Goal: Information Seeking & Learning: Learn about a topic

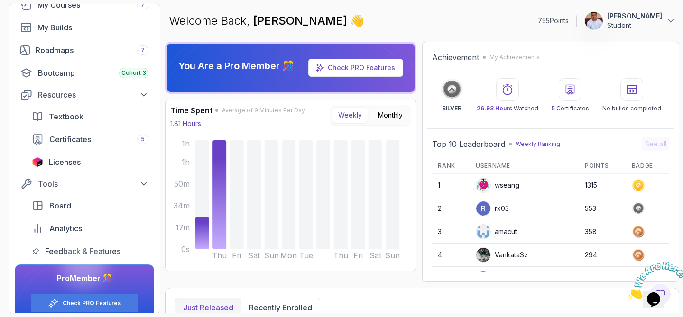
scroll to position [93, 0]
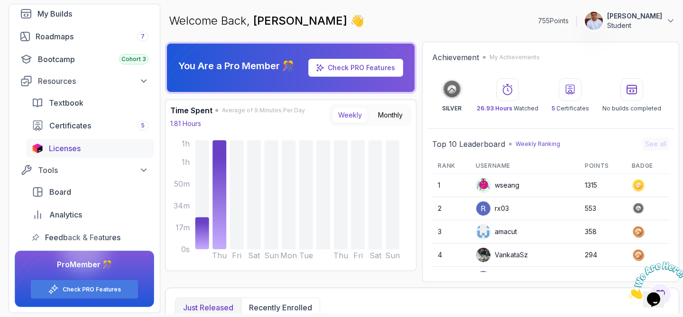
click at [71, 149] on span "Licenses" at bounding box center [65, 148] width 32 height 11
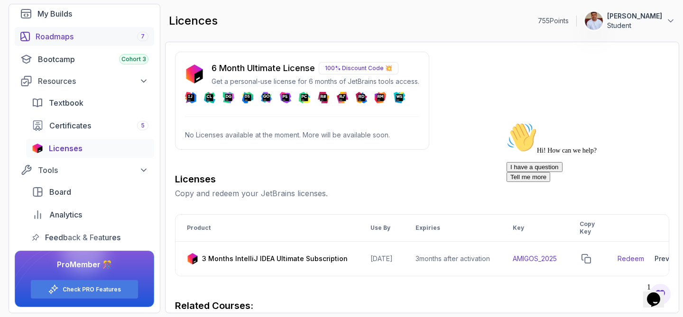
click at [70, 37] on div "Roadmaps 7" at bounding box center [92, 36] width 113 height 11
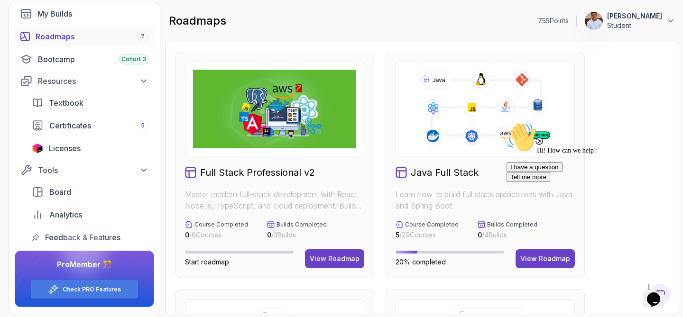
click at [74, 42] on div "Roadmaps 7" at bounding box center [92, 36] width 113 height 11
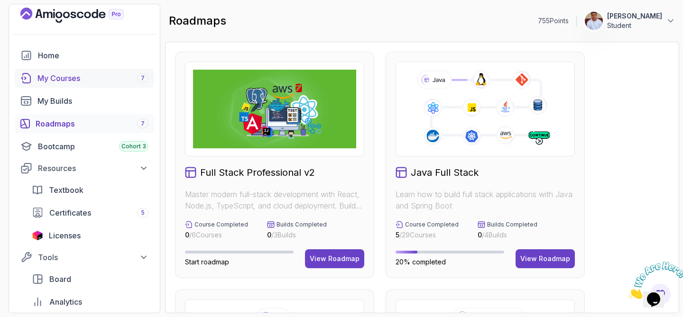
click at [71, 78] on div "My Courses 7" at bounding box center [92, 78] width 111 height 11
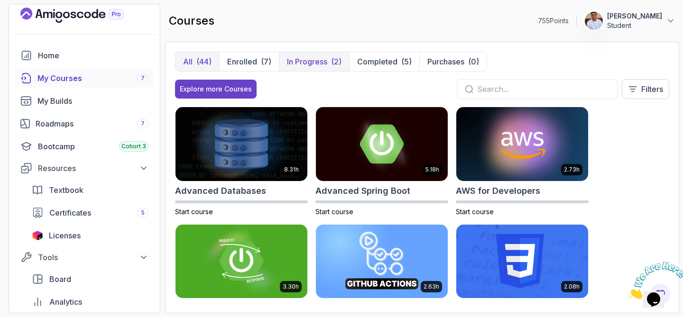
click at [319, 61] on p "In Progress" at bounding box center [307, 61] width 40 height 11
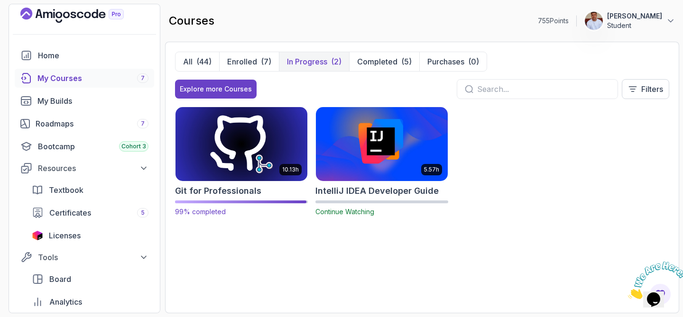
click at [264, 134] on img at bounding box center [241, 143] width 138 height 77
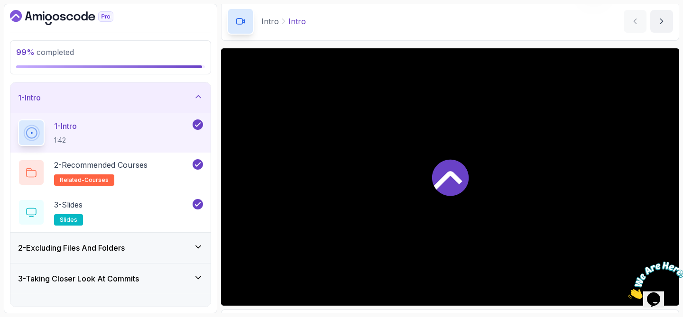
scroll to position [38, 0]
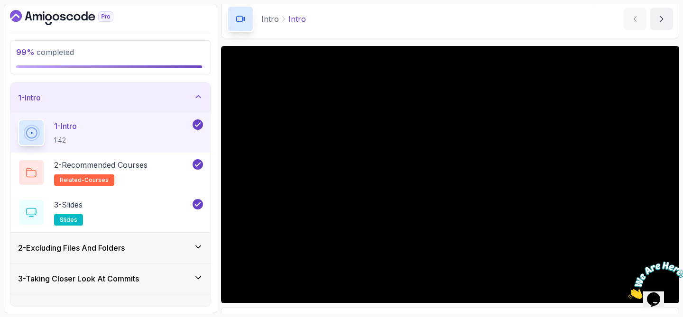
click at [200, 95] on icon at bounding box center [198, 96] width 9 height 9
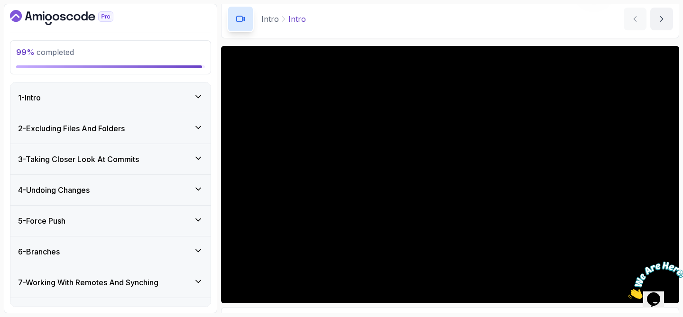
click at [192, 158] on div "3 - Taking Closer Look At Commits" at bounding box center [110, 159] width 185 height 11
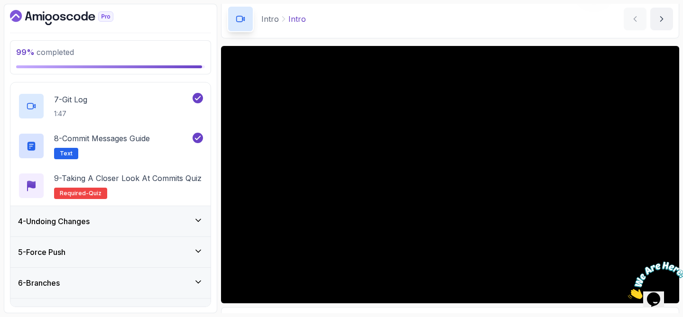
scroll to position [331, 0]
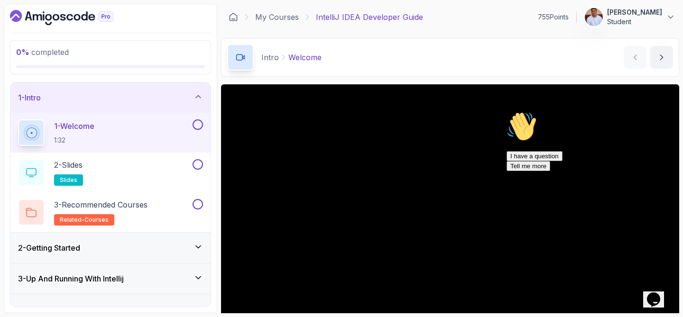
click at [653, 293] on icon "$i18n('chat', 'chat_widget')" at bounding box center [653, 300] width 13 height 14
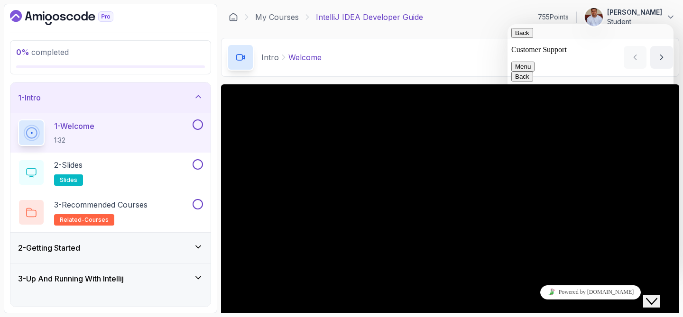
click at [523, 38] on button "Back" at bounding box center [522, 33] width 22 height 10
click at [657, 296] on icon "Close Chat This icon closes the chat window." at bounding box center [651, 301] width 11 height 11
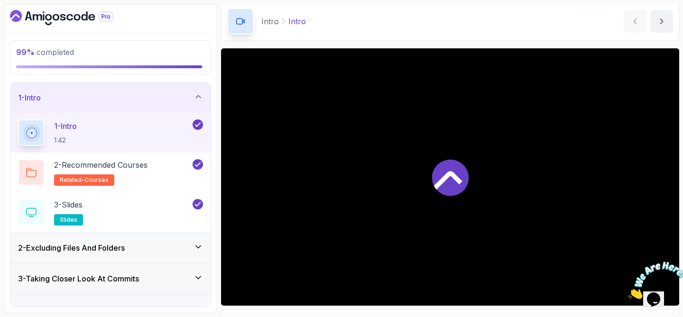
scroll to position [45, 0]
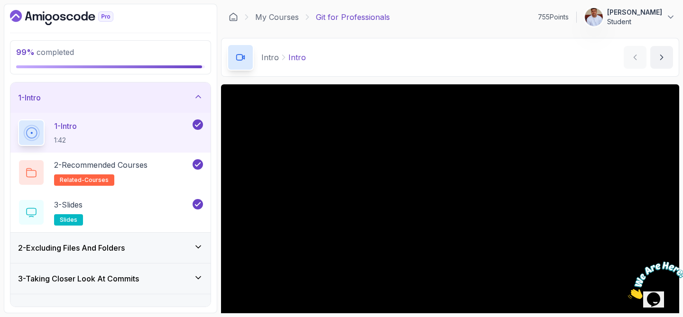
scroll to position [53, 0]
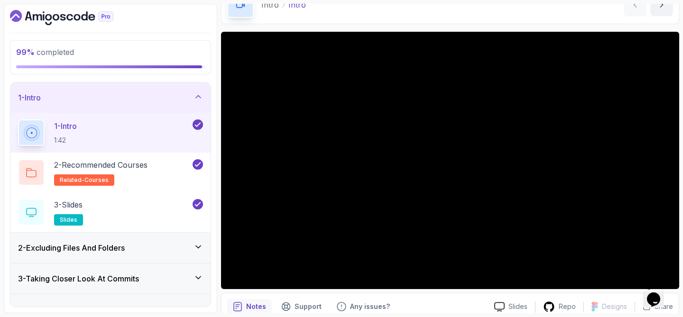
click at [660, 295] on icon "$i18n('chat', 'chat_widget')" at bounding box center [653, 300] width 13 height 14
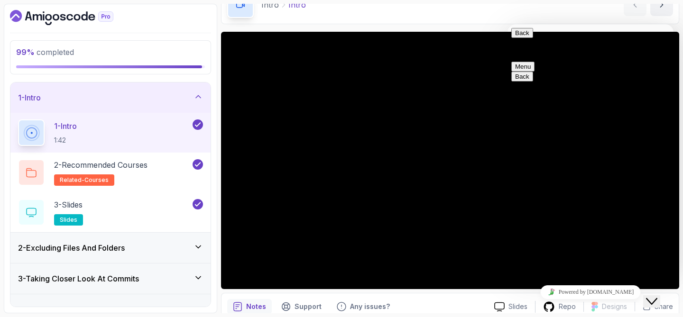
click at [522, 38] on button "Back" at bounding box center [522, 33] width 22 height 10
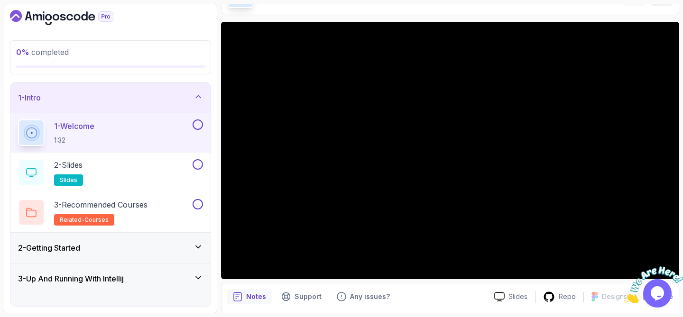
scroll to position [62, 0]
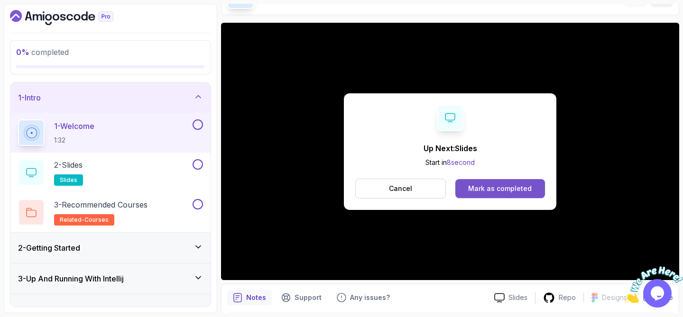
click at [489, 185] on div "Mark as completed" at bounding box center [500, 188] width 64 height 9
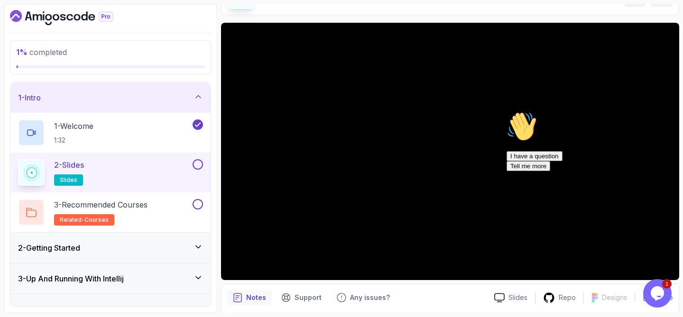
click at [507, 111] on icon "Chat attention grabber" at bounding box center [507, 111] width 0 height 0
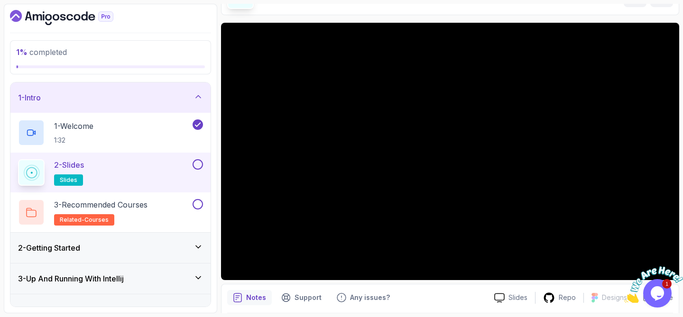
click at [196, 167] on button at bounding box center [198, 164] width 10 height 10
click at [148, 207] on p "3 - Recommended Courses" at bounding box center [100, 204] width 93 height 11
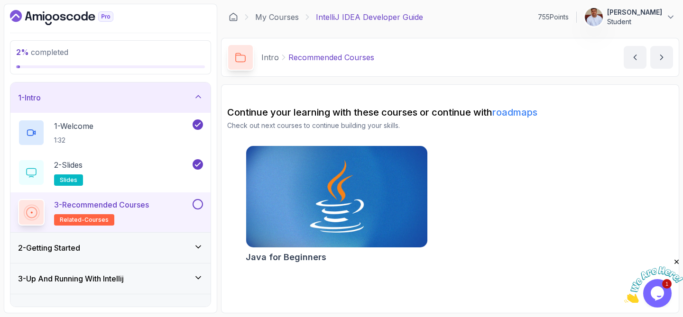
click at [199, 203] on button at bounding box center [198, 204] width 10 height 10
click at [197, 99] on icon at bounding box center [198, 96] width 9 height 9
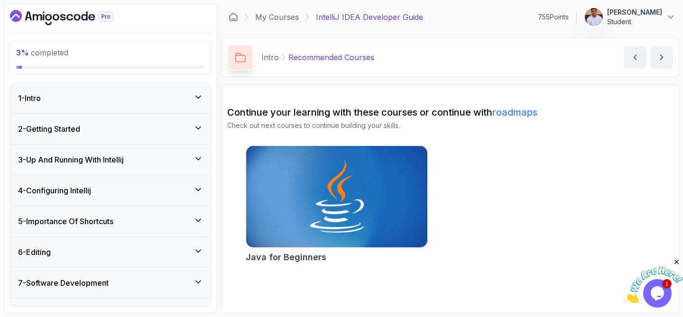
click at [179, 130] on div "2 - Getting Started" at bounding box center [110, 128] width 185 height 11
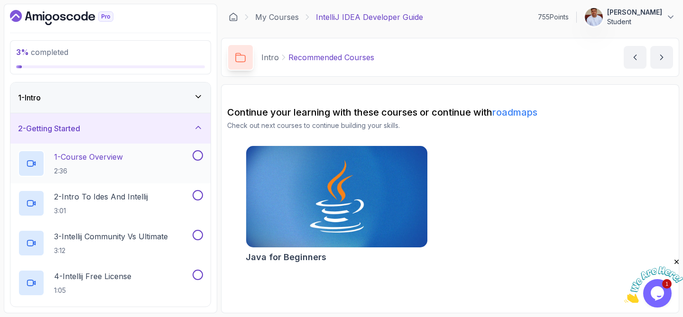
click at [163, 161] on div "1 - Course Overview 2:36" at bounding box center [104, 163] width 173 height 27
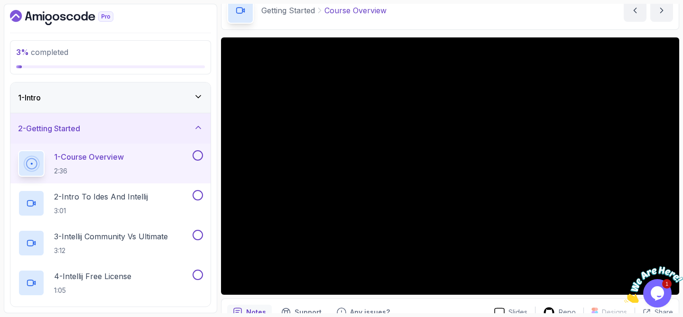
scroll to position [50, 0]
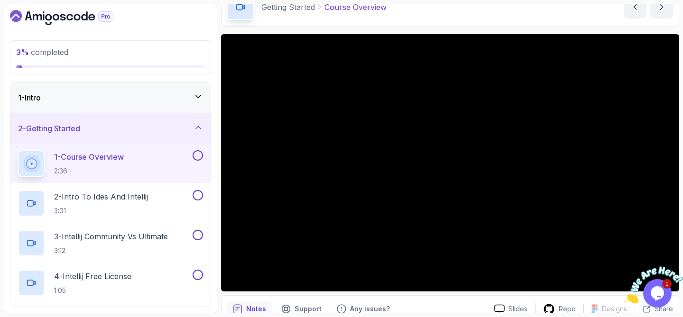
click at [677, 261] on icon "Close" at bounding box center [677, 262] width 9 height 9
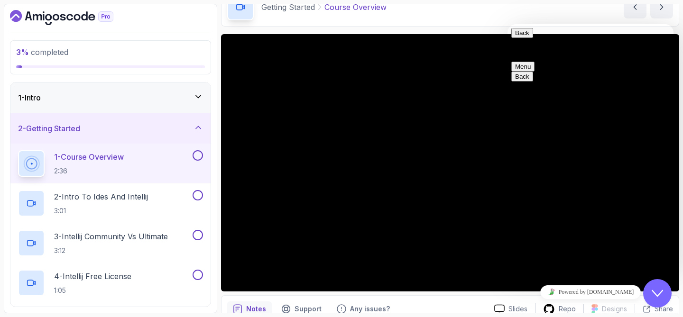
click at [522, 38] on button "Back" at bounding box center [522, 33] width 22 height 10
click at [655, 294] on icon "$i18n('chat', 'chat_widget')" at bounding box center [657, 293] width 11 height 7
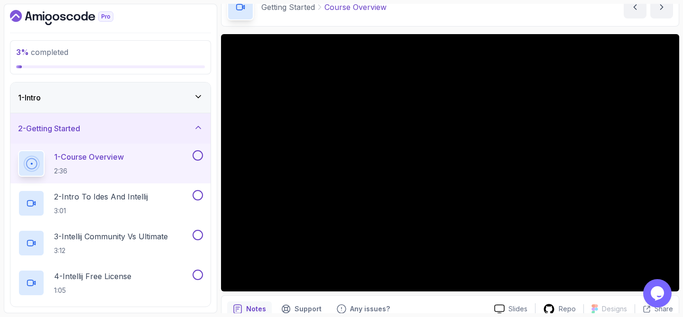
click at [198, 157] on button at bounding box center [198, 155] width 10 height 10
click at [199, 195] on button at bounding box center [198, 195] width 10 height 10
click at [198, 236] on button at bounding box center [198, 235] width 10 height 10
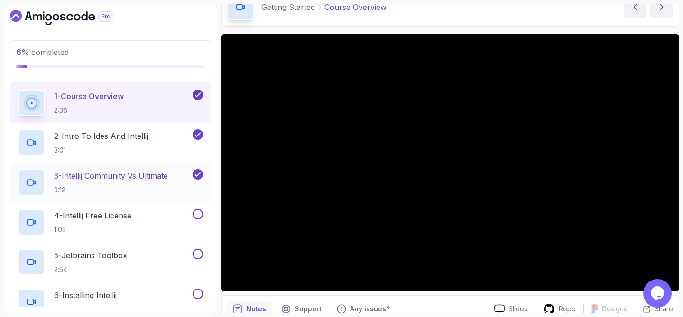
scroll to position [63, 0]
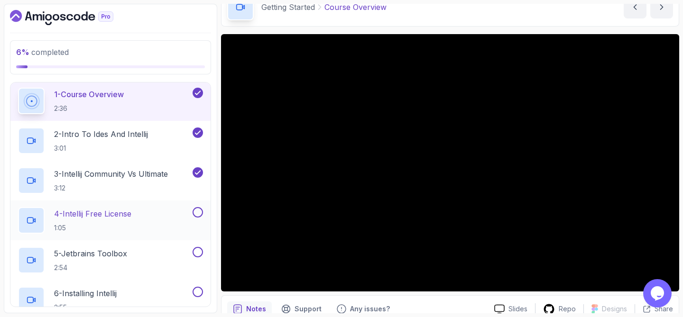
click at [198, 214] on button at bounding box center [198, 212] width 10 height 10
click at [200, 250] on button at bounding box center [198, 252] width 10 height 10
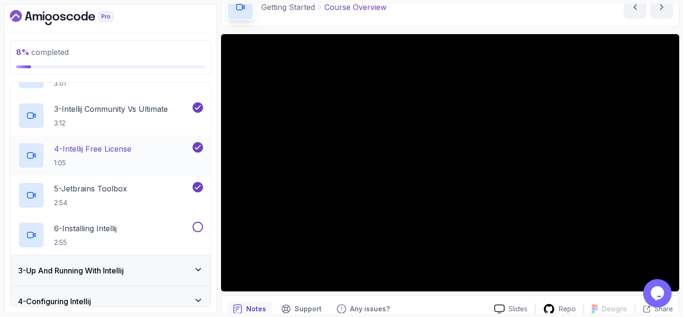
scroll to position [131, 0]
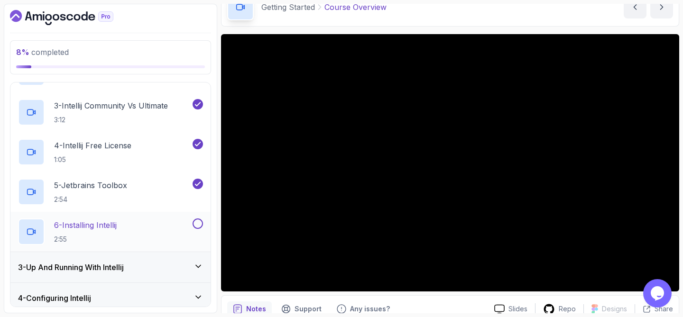
click at [198, 225] on button at bounding box center [198, 224] width 10 height 10
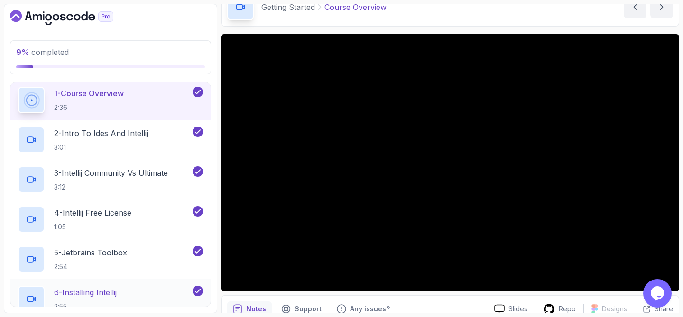
scroll to position [0, 0]
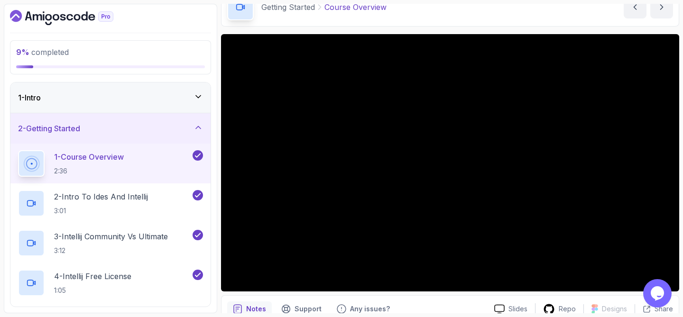
click at [192, 126] on div "2 - Getting Started" at bounding box center [110, 128] width 185 height 11
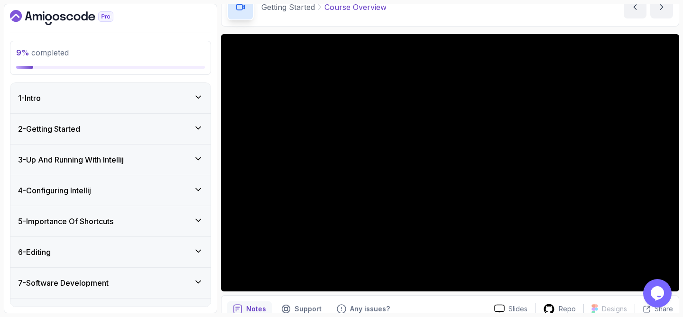
click at [175, 158] on div "3 - Up And Running With Intellij" at bounding box center [110, 159] width 185 height 11
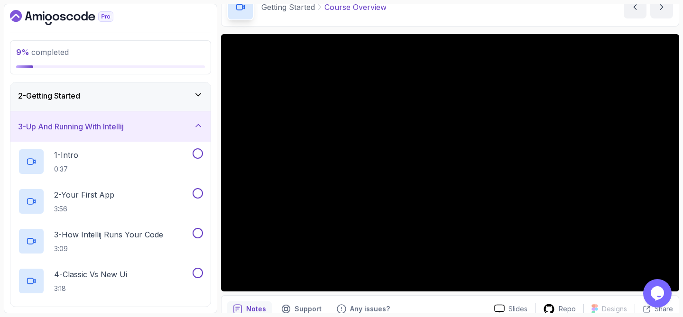
scroll to position [35, 0]
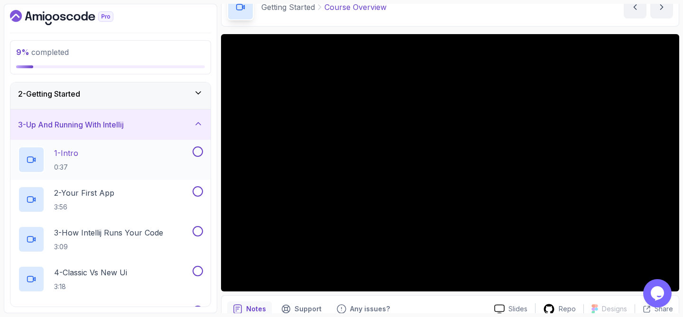
click at [116, 151] on div "1 - Intro 0:37" at bounding box center [104, 160] width 173 height 27
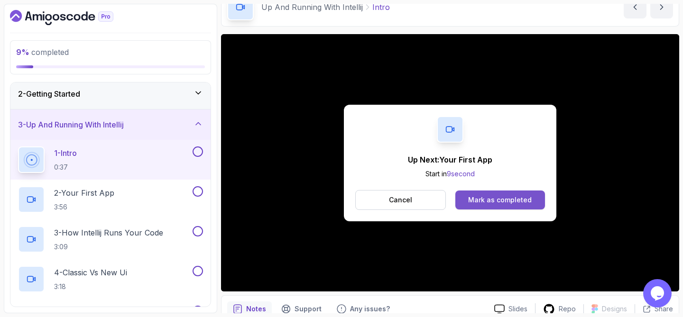
click at [502, 195] on div "Mark as completed" at bounding box center [500, 199] width 64 height 9
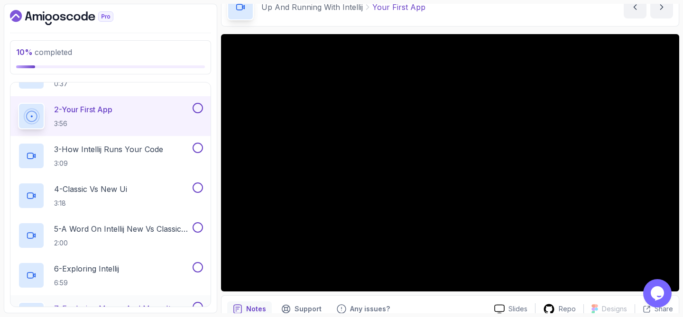
scroll to position [115, 0]
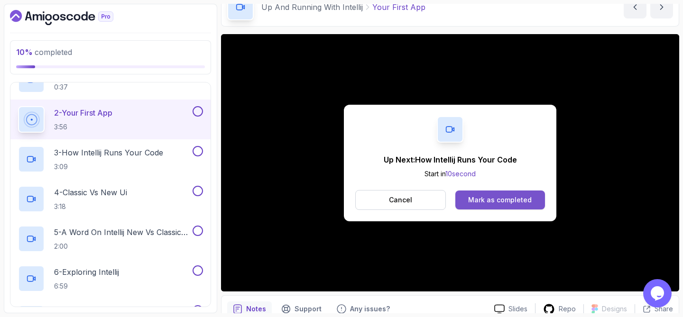
click at [499, 201] on div "Mark as completed" at bounding box center [500, 199] width 64 height 9
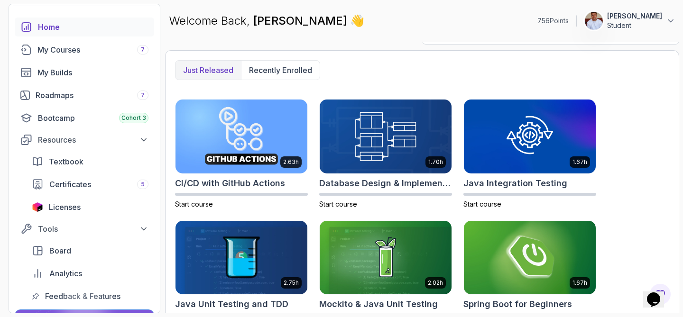
scroll to position [93, 0]
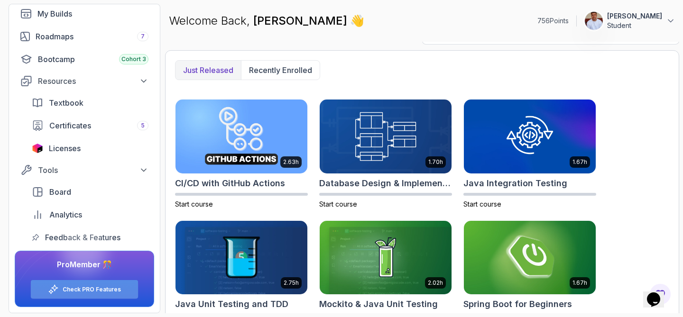
click at [94, 290] on link "Check PRO Features" at bounding box center [92, 290] width 58 height 8
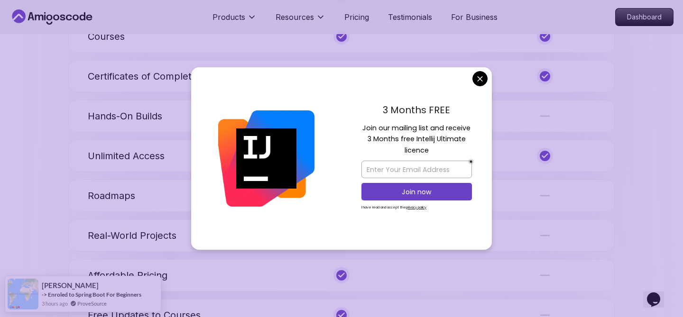
scroll to position [643, 0]
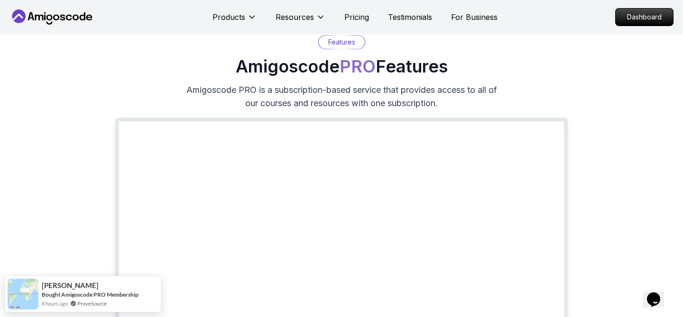
scroll to position [0, 0]
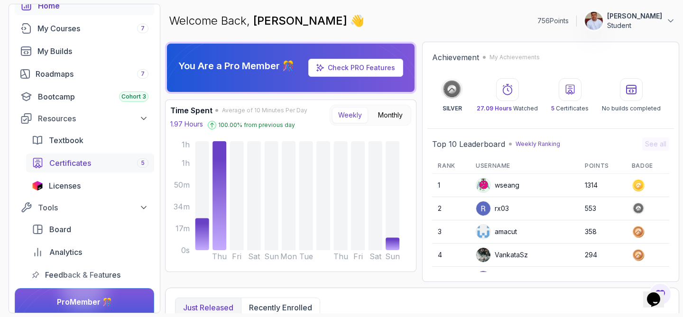
scroll to position [93, 0]
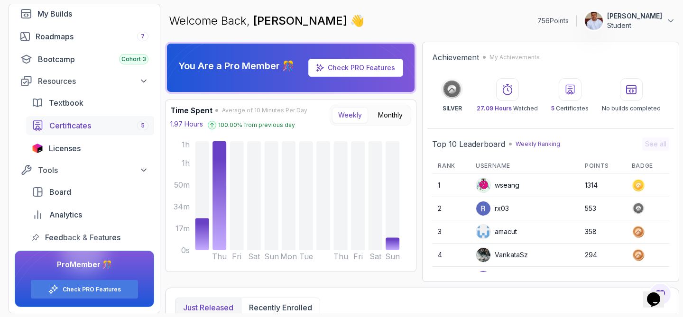
click at [73, 130] on span "Certificates" at bounding box center [70, 125] width 42 height 11
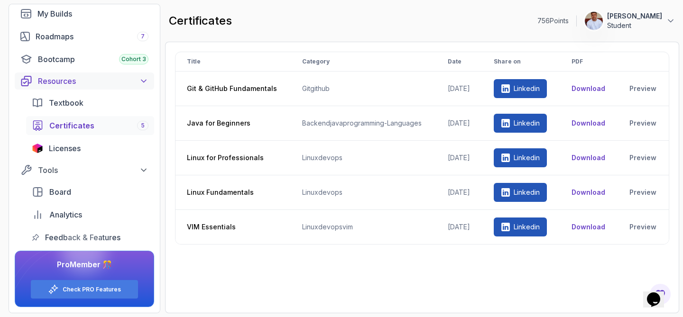
click at [59, 82] on div "Resources" at bounding box center [93, 80] width 111 height 11
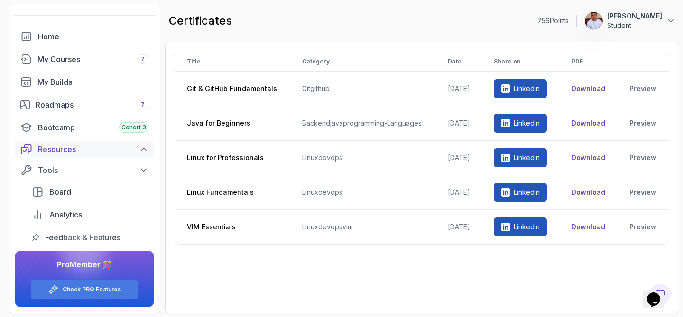
scroll to position [25, 0]
